Goal: Task Accomplishment & Management: Manage account settings

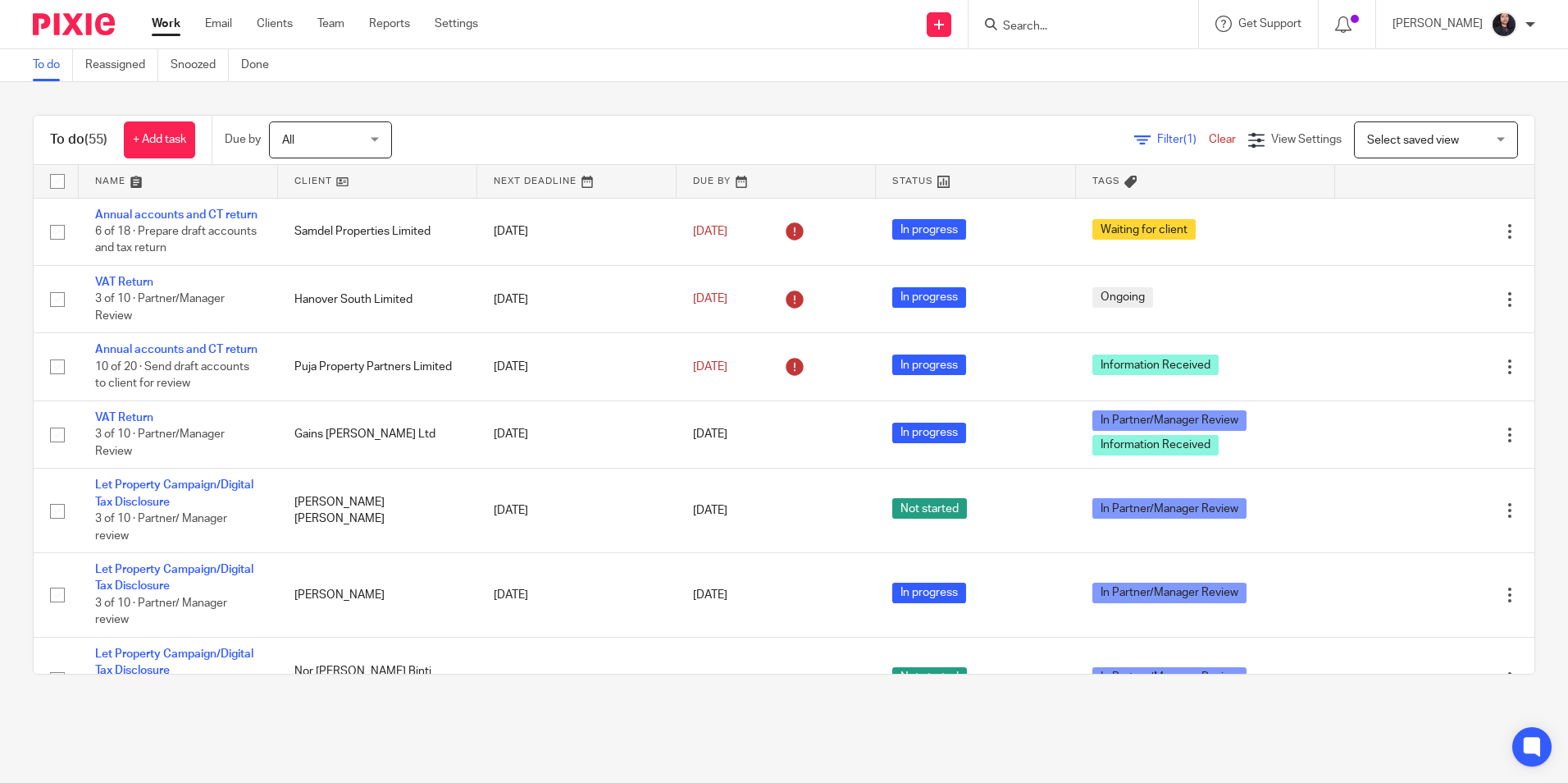
click at [1035, 26] on input "Search" at bounding box center [1075, 26] width 147 height 15
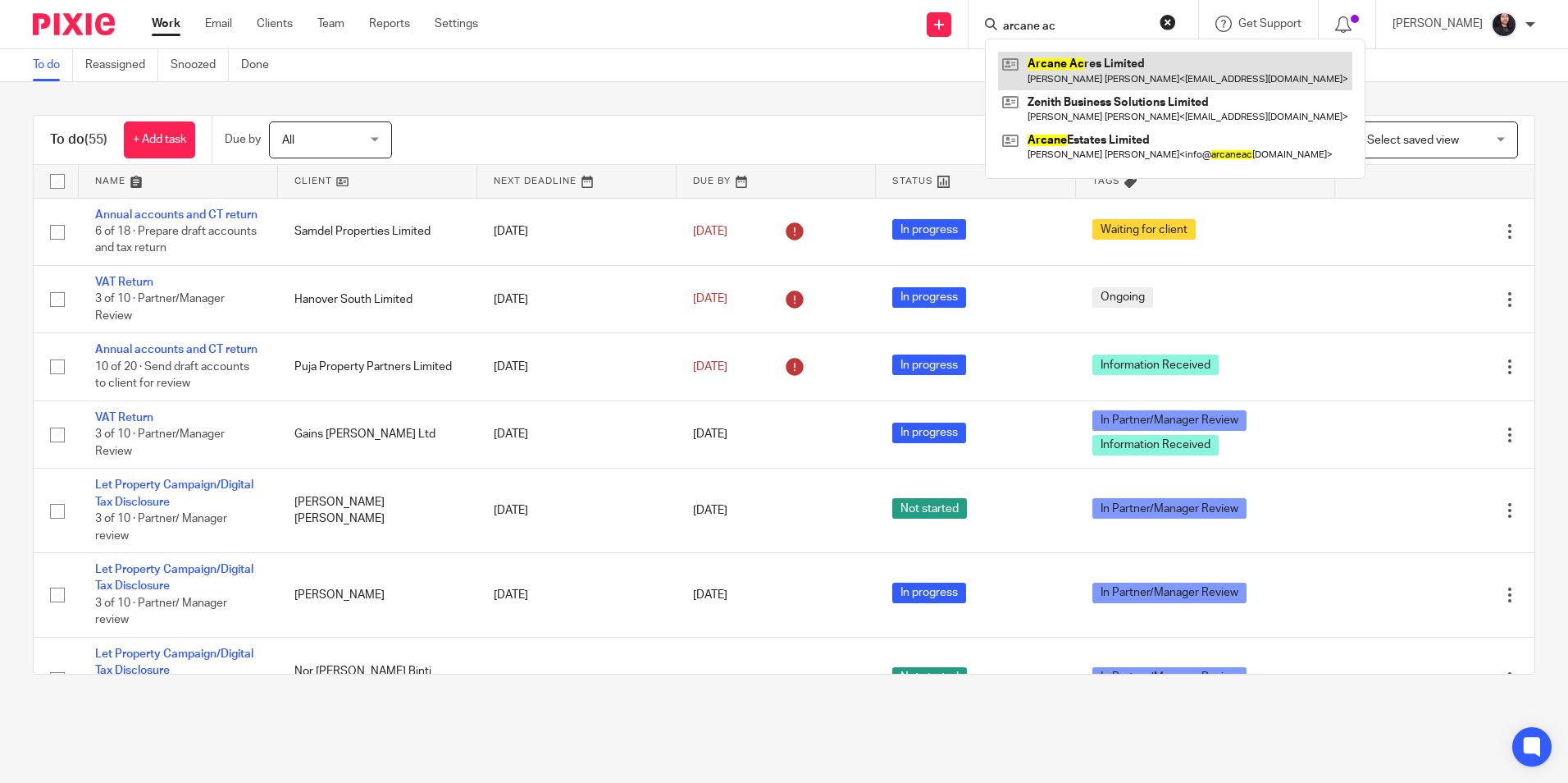
type input "arcane ac"
click at [1079, 65] on link at bounding box center [1174, 71] width 354 height 37
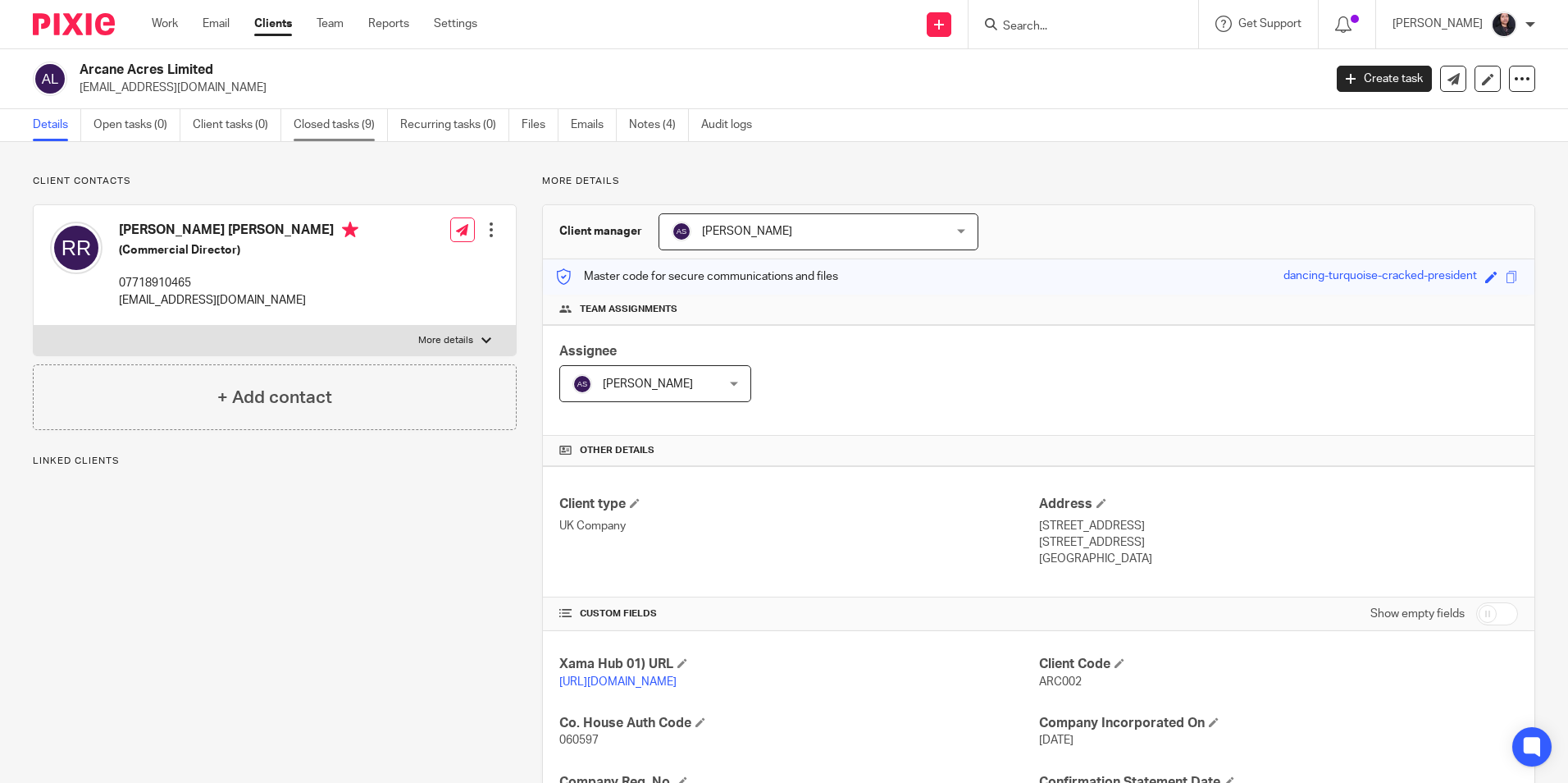
click at [322, 130] on link "Closed tasks (9)" at bounding box center [340, 125] width 94 height 32
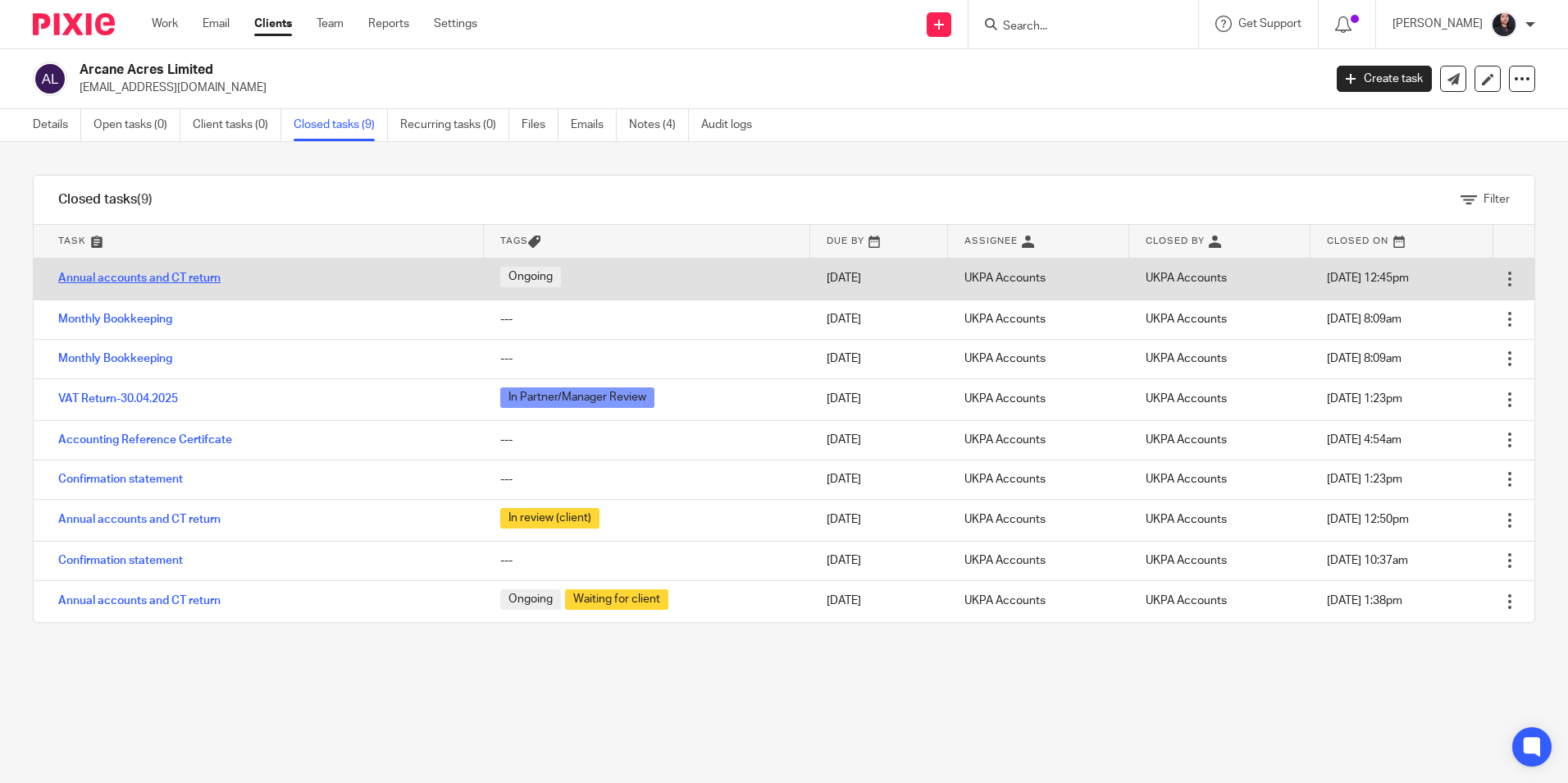
click at [186, 281] on link "Annual accounts and CT return" at bounding box center [139, 279] width 163 height 12
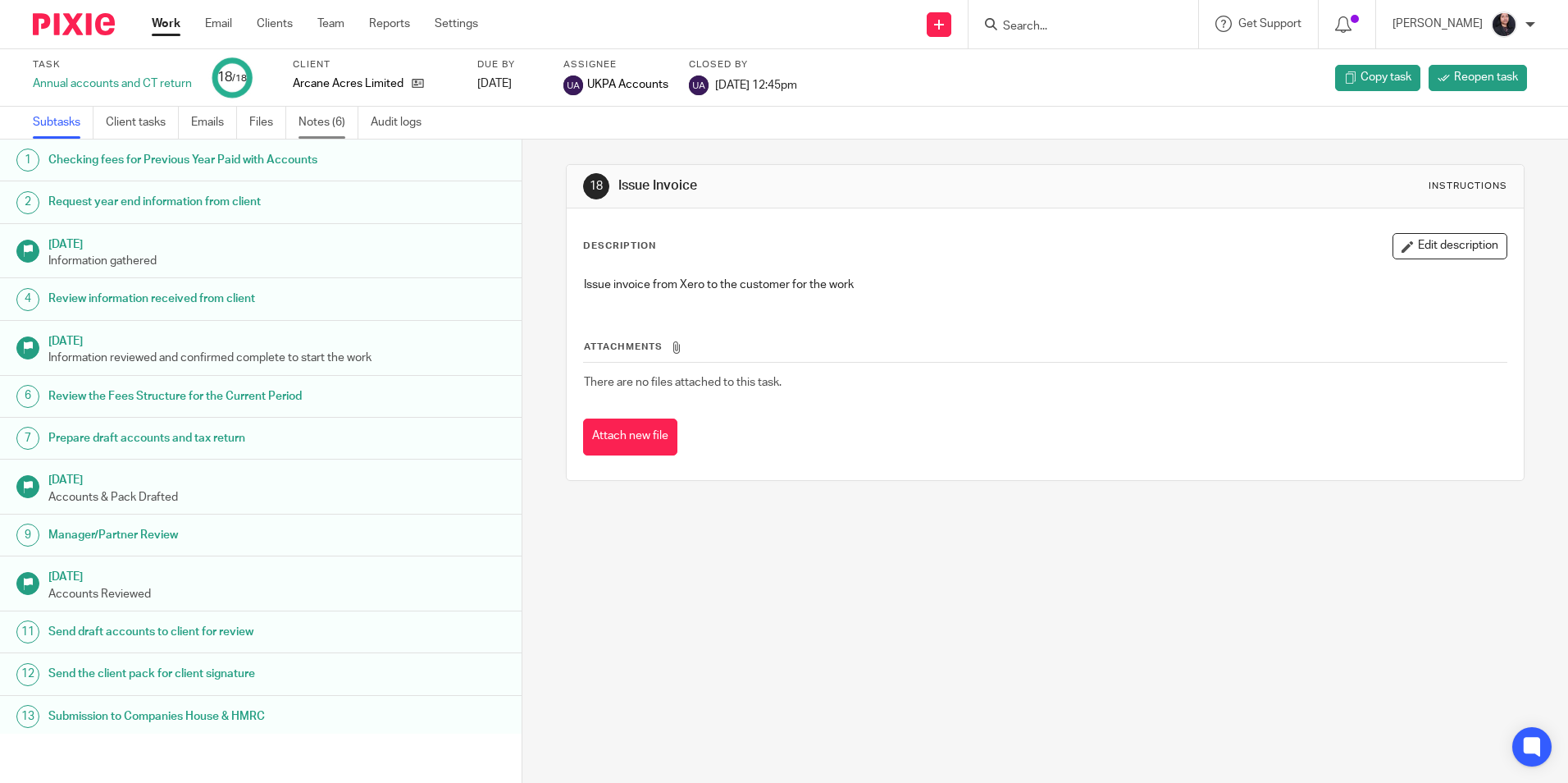
click at [331, 130] on link "Notes (6)" at bounding box center [328, 123] width 60 height 32
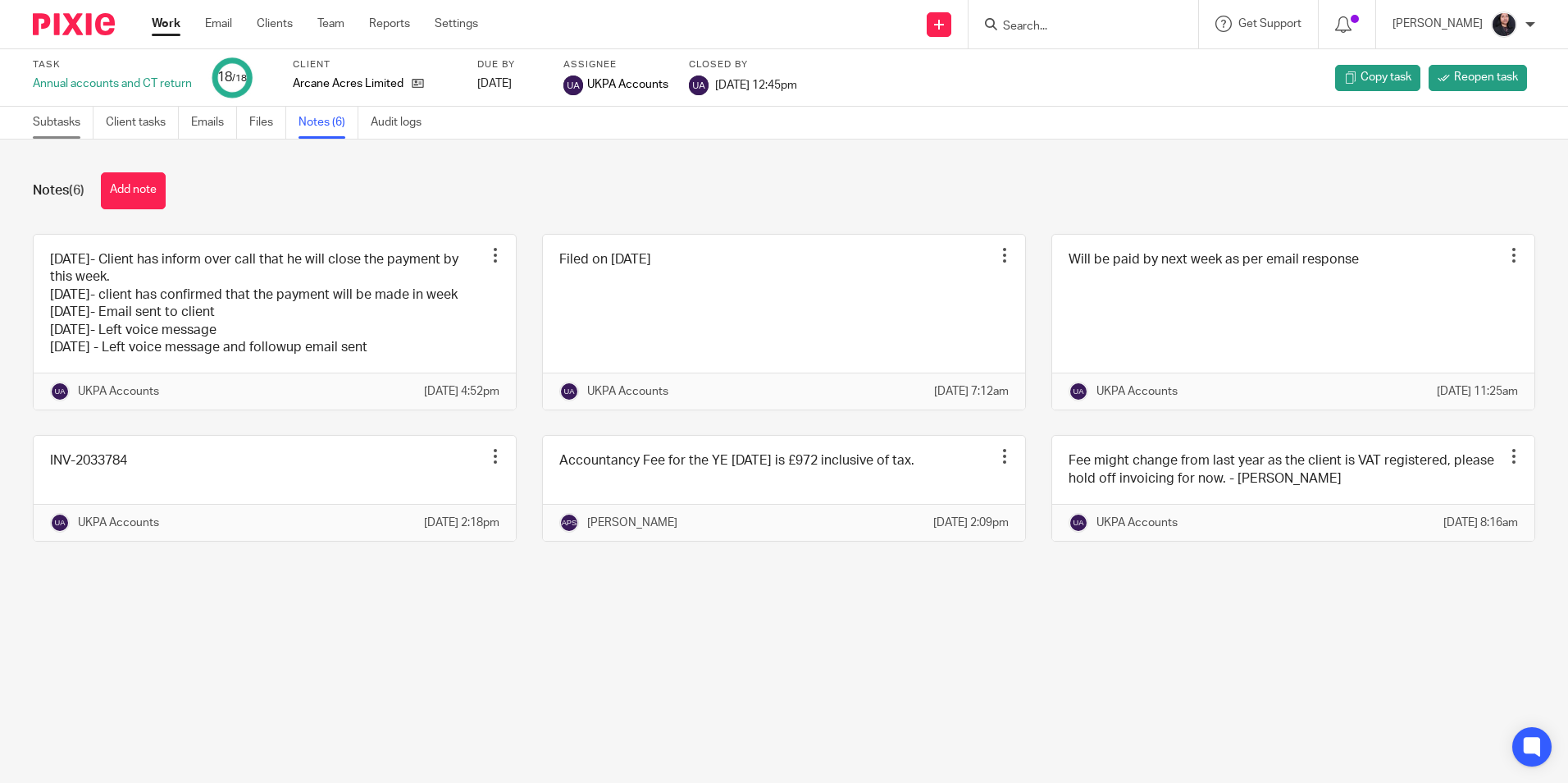
click at [36, 123] on link "Subtasks" at bounding box center [63, 123] width 61 height 32
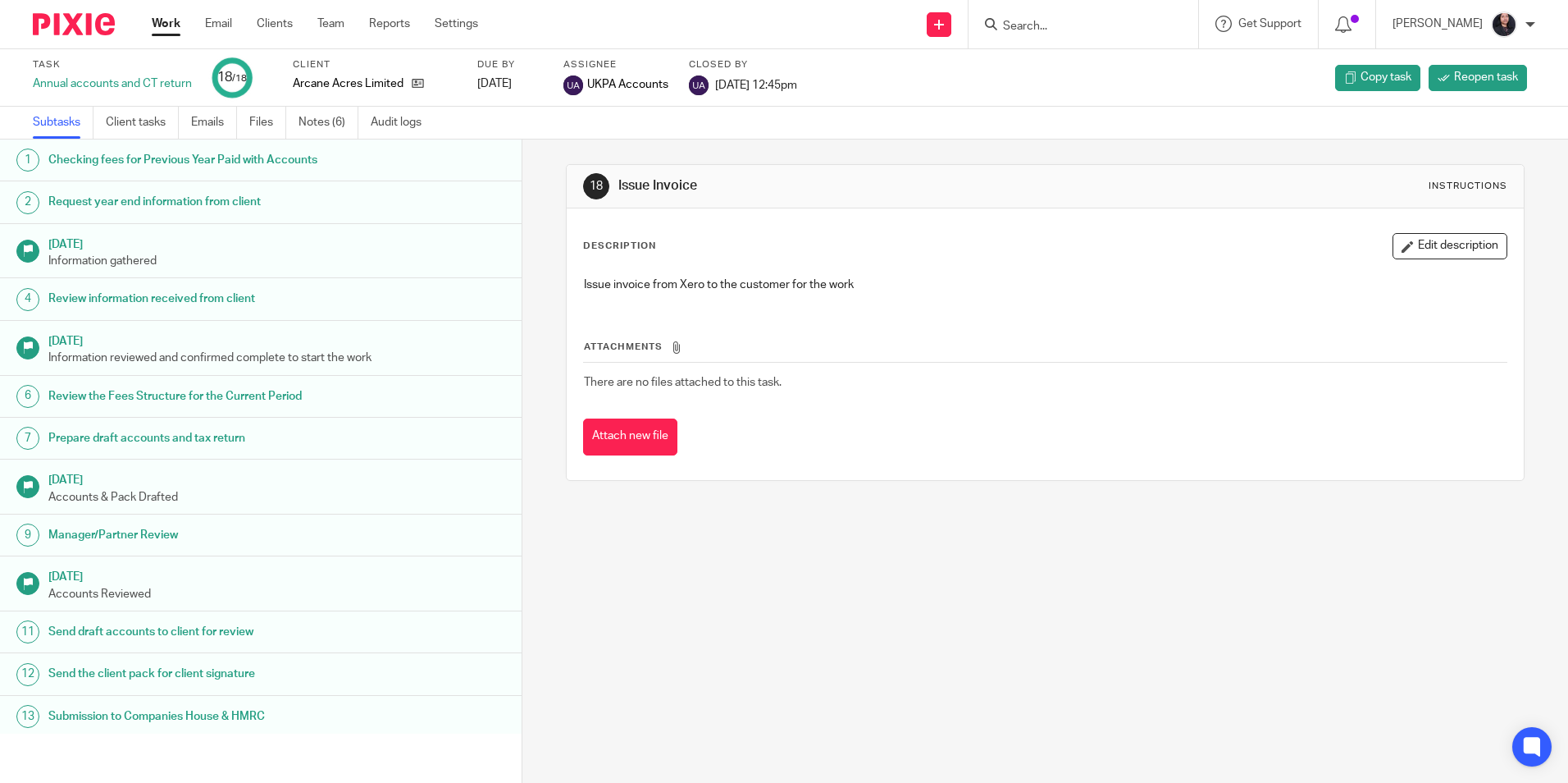
click at [84, 21] on img at bounding box center [74, 24] width 82 height 23
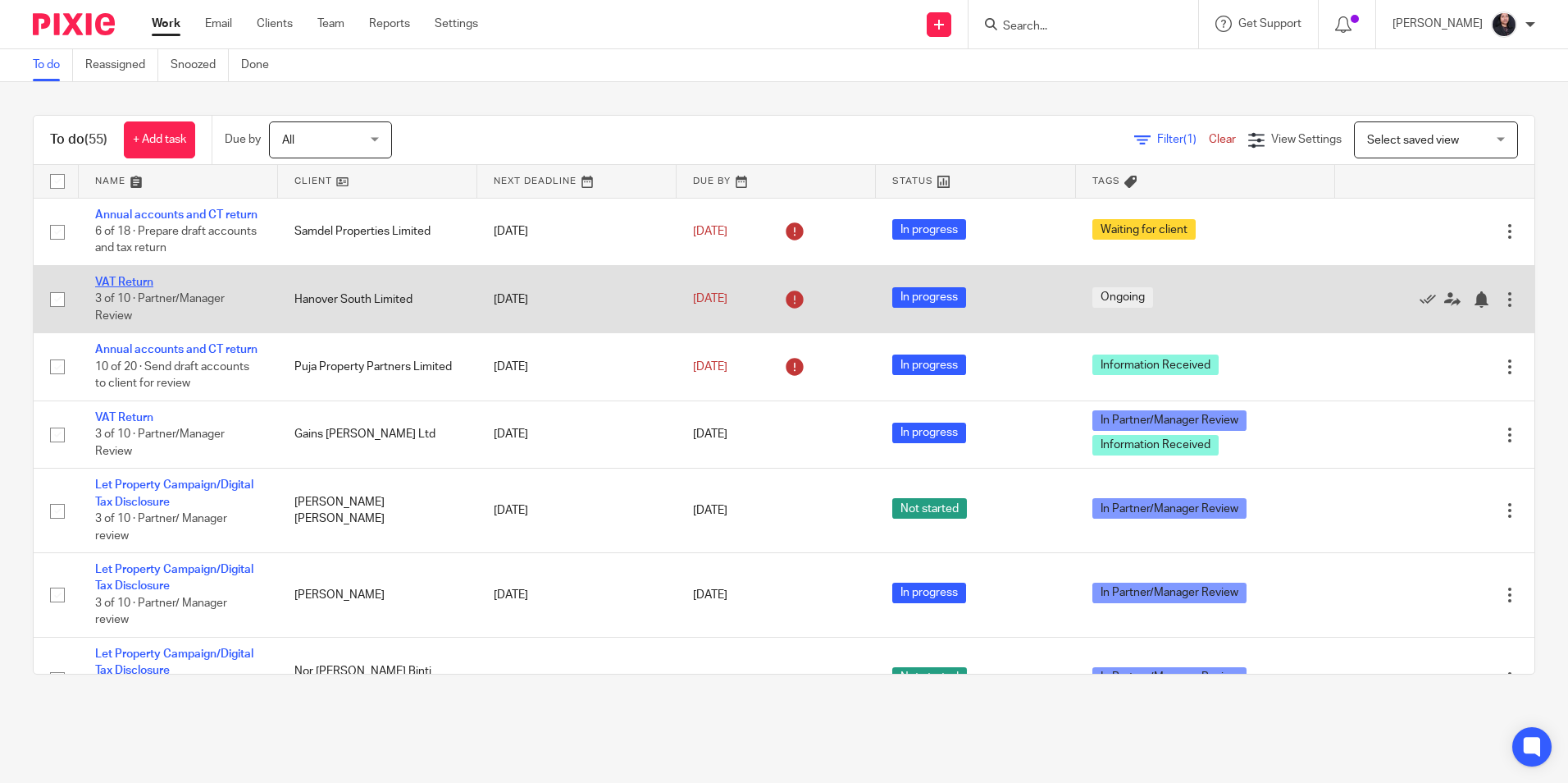
click at [132, 287] on link "VAT Return" at bounding box center [124, 283] width 58 height 12
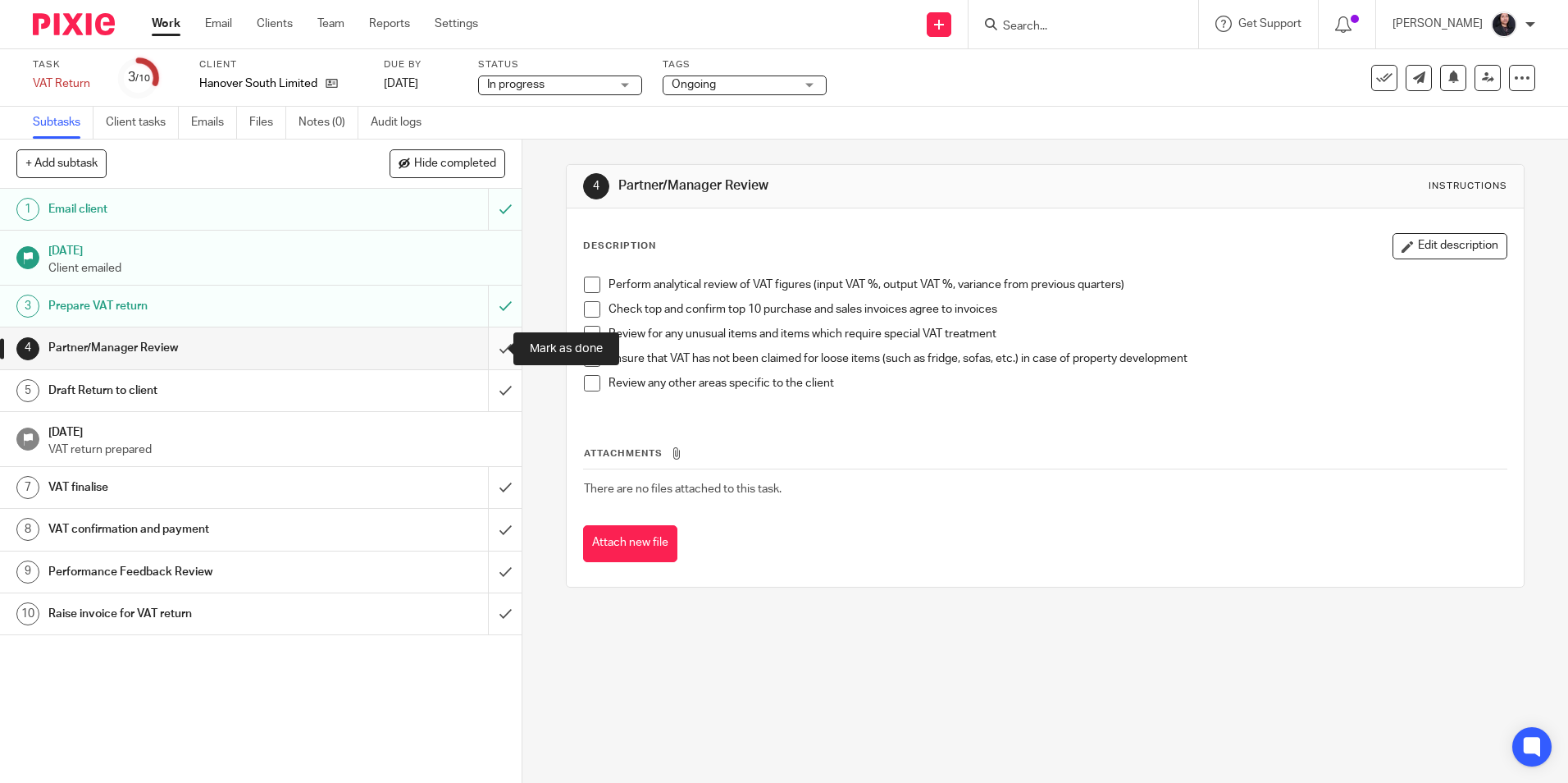
click at [489, 350] on input "submit" at bounding box center [261, 348] width 522 height 41
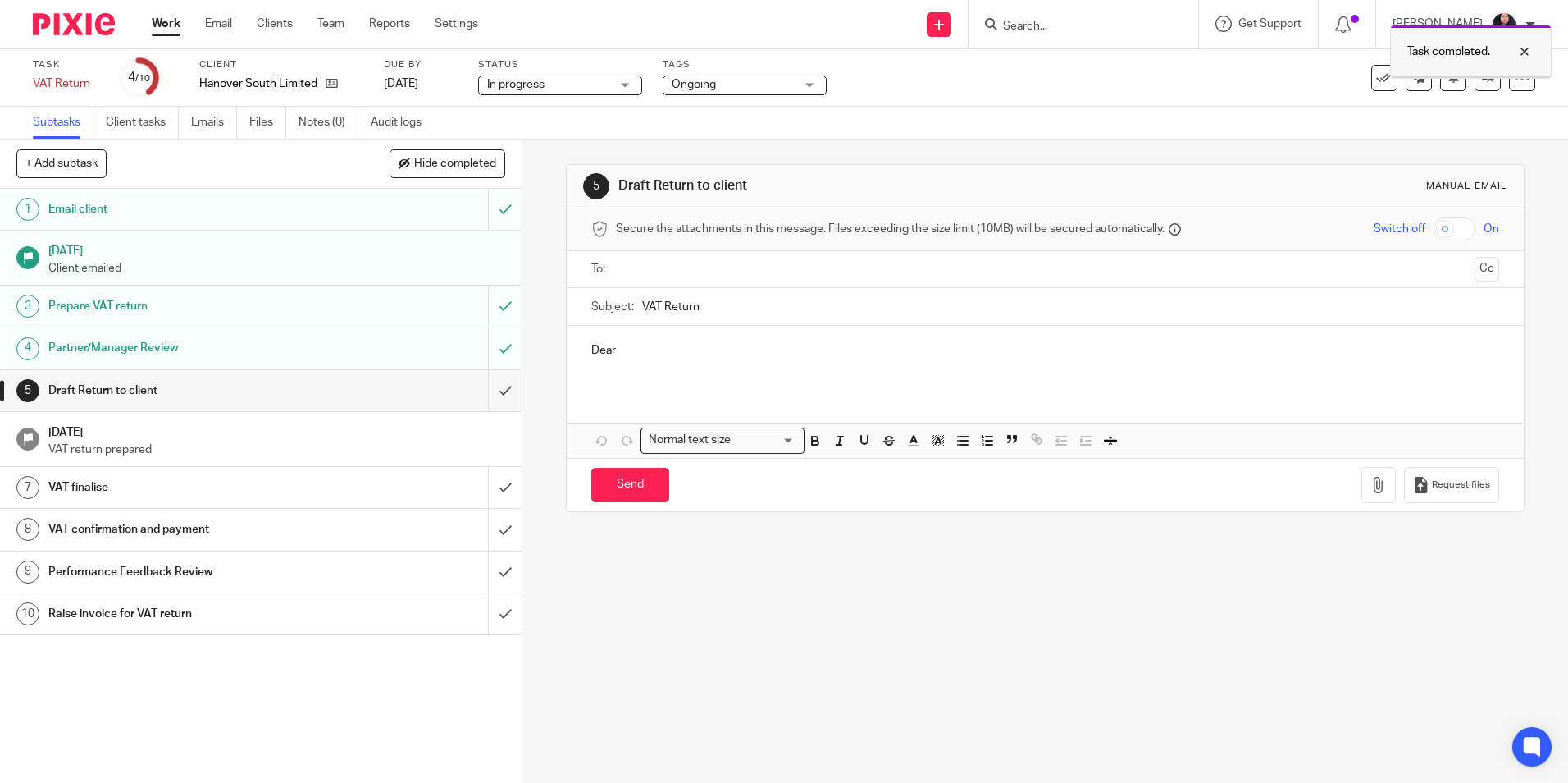
click at [1517, 50] on div at bounding box center [1511, 52] width 44 height 20
click at [1482, 75] on icon at bounding box center [1488, 78] width 13 height 13
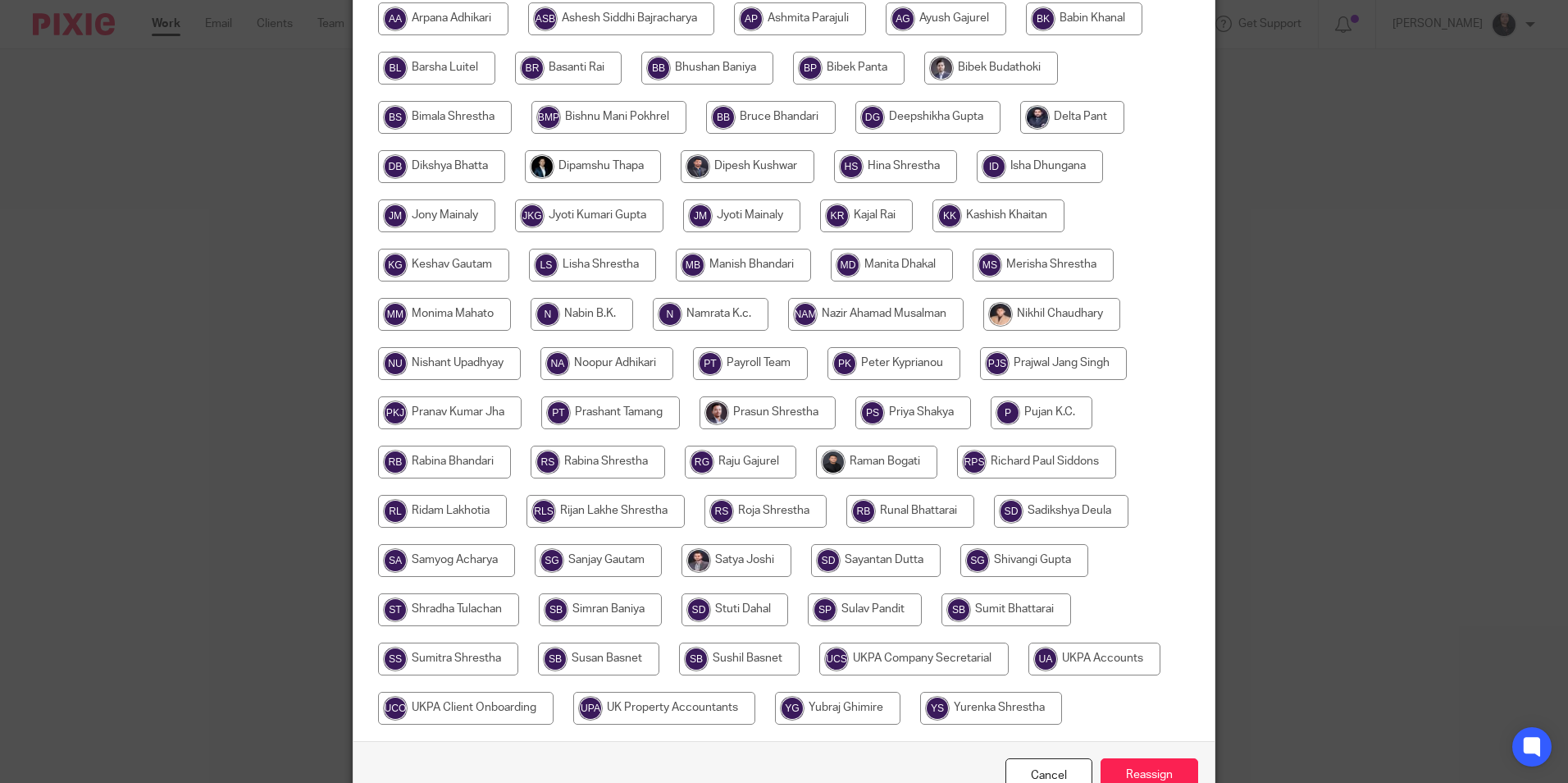
scroll to position [410, 0]
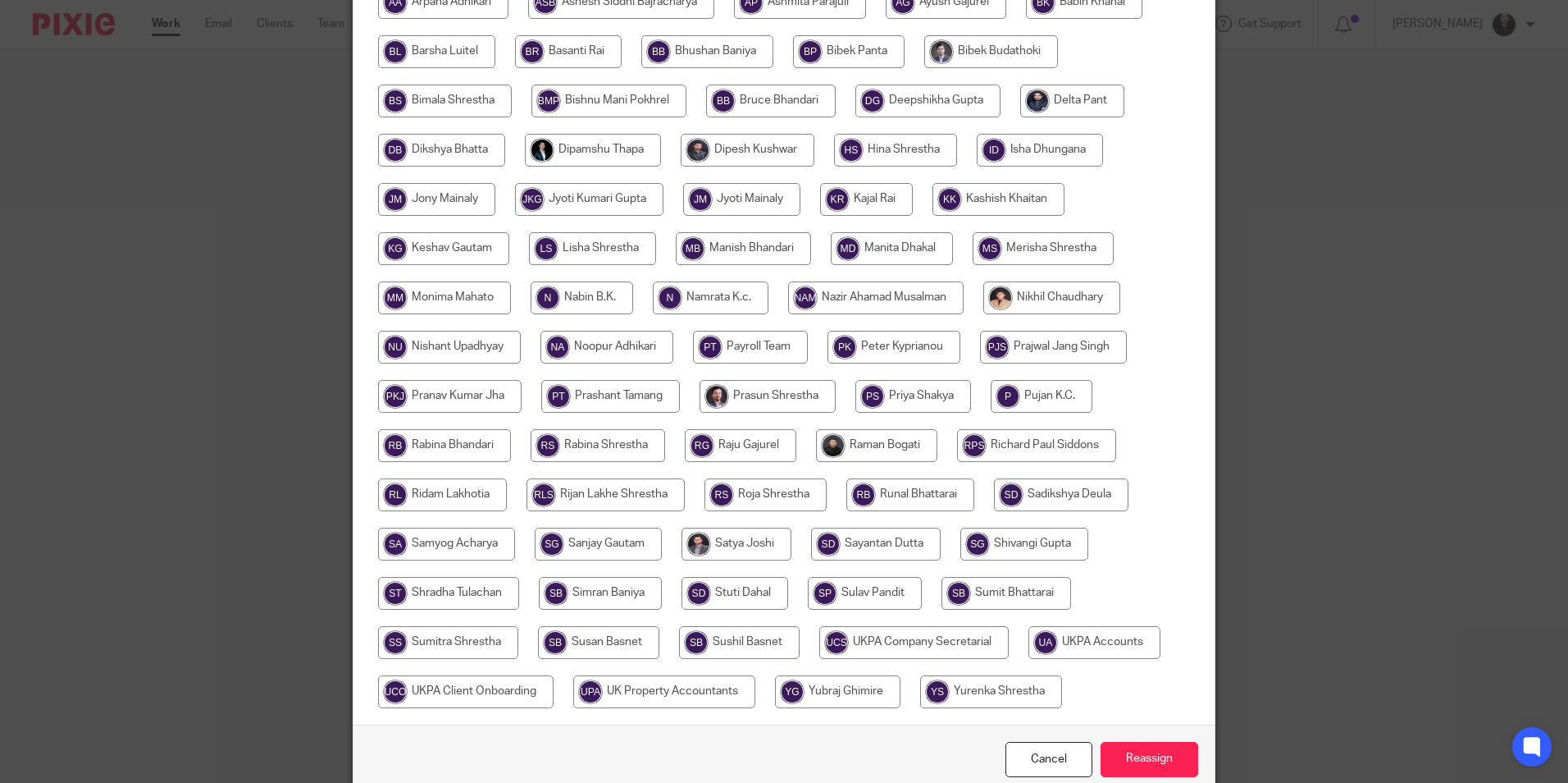
click at [570, 643] on input "radio" at bounding box center [598, 642] width 122 height 32
radio input "true"
click at [1143, 753] on input "Reassign" at bounding box center [1148, 759] width 97 height 35
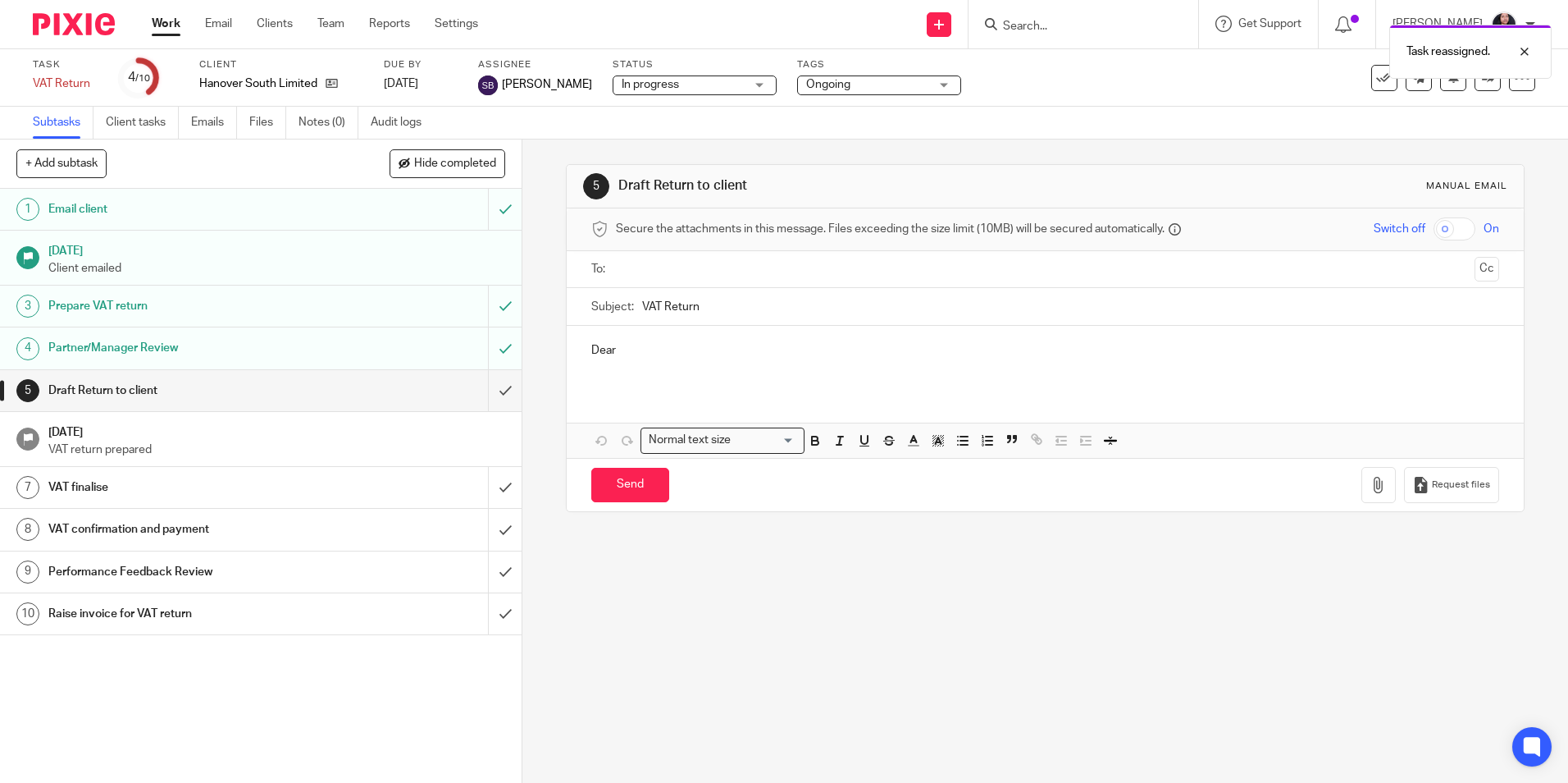
click at [84, 23] on img at bounding box center [74, 24] width 82 height 23
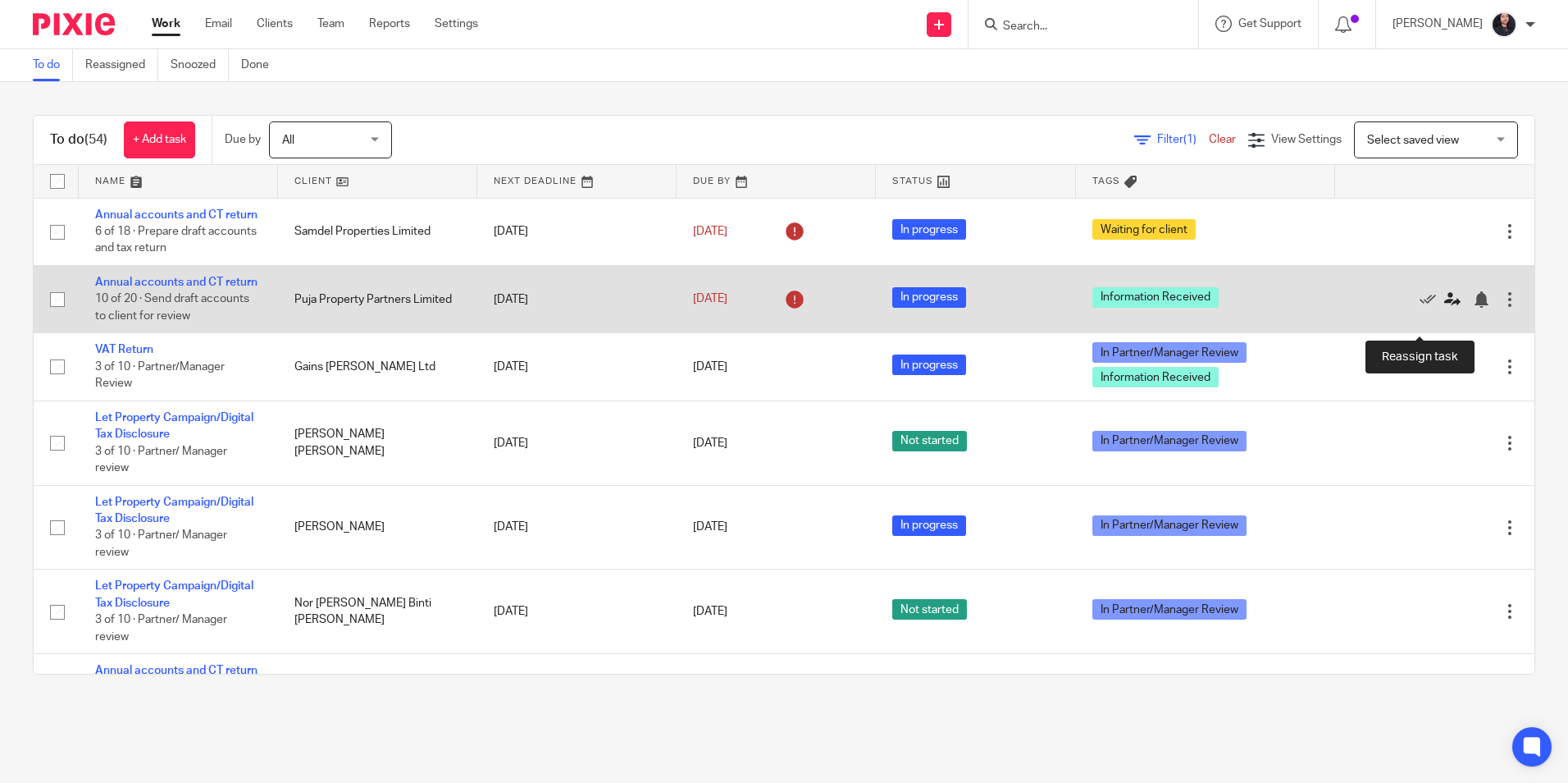
click at [1443, 308] on icon at bounding box center [1451, 299] width 17 height 17
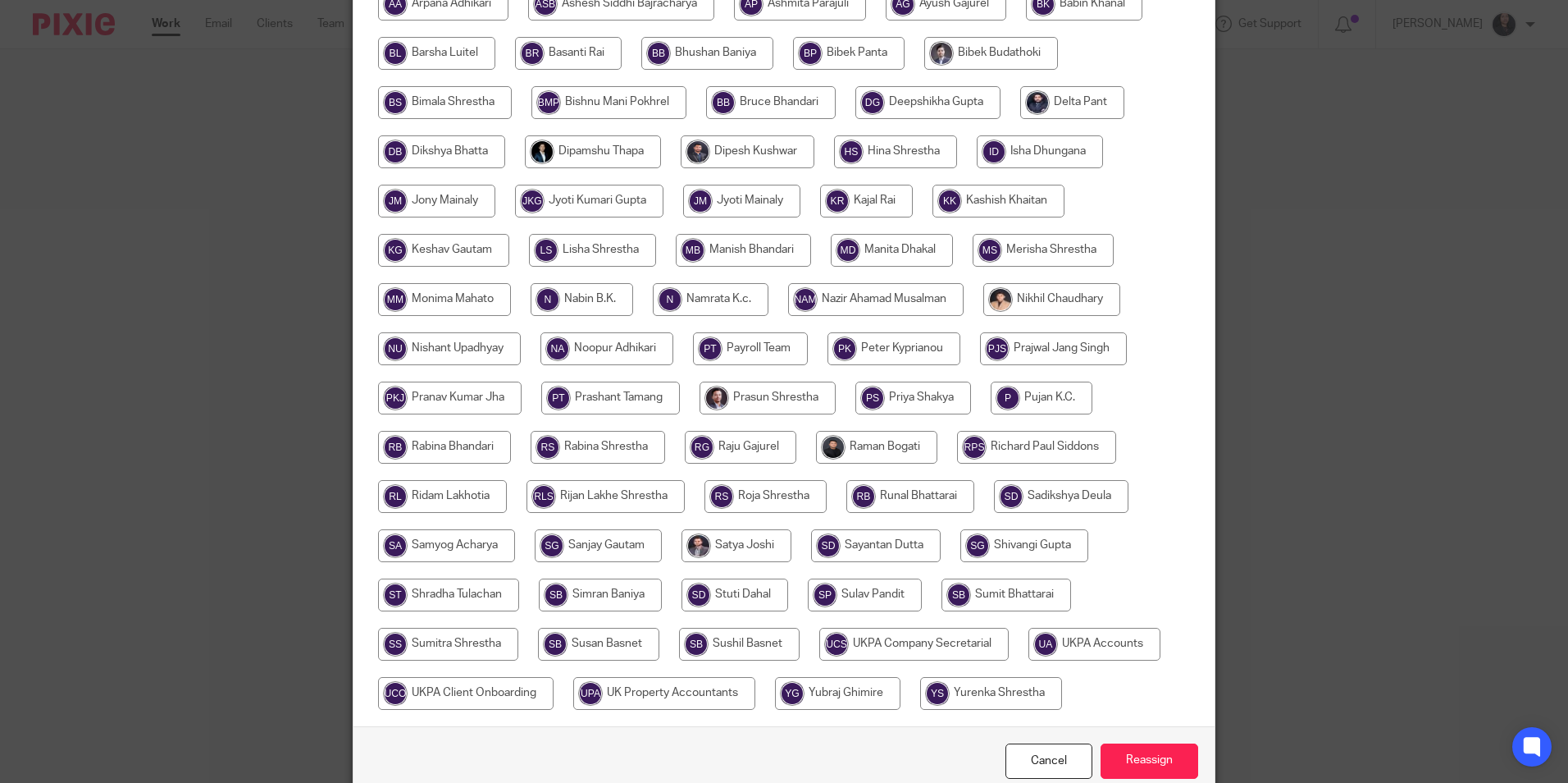
scroll to position [488, 0]
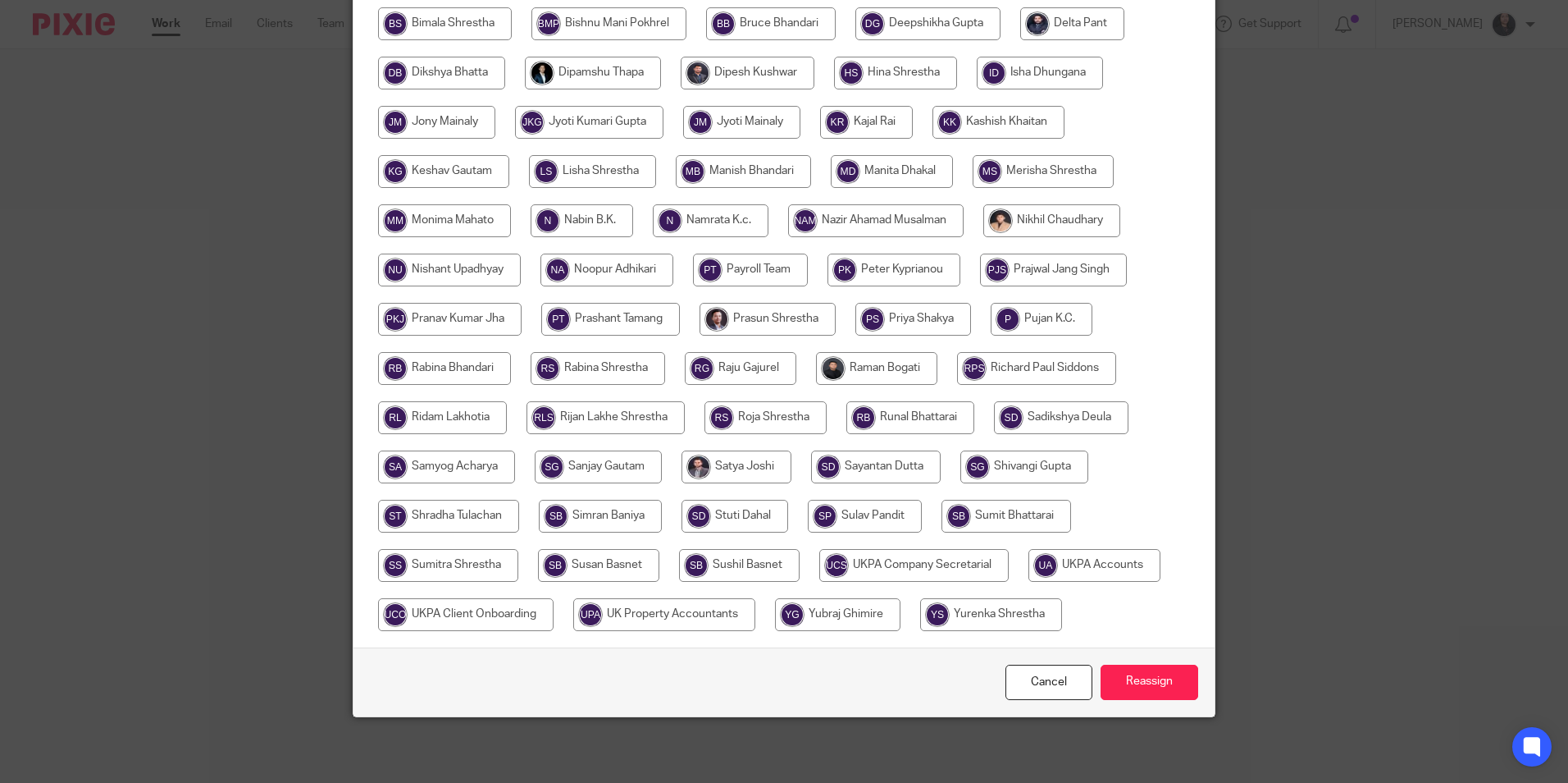
click at [442, 507] on input "radio" at bounding box center [448, 515] width 141 height 32
radio input "true"
click at [1134, 672] on input "Reassign" at bounding box center [1148, 682] width 97 height 35
